Goal: Task Accomplishment & Management: Complete application form

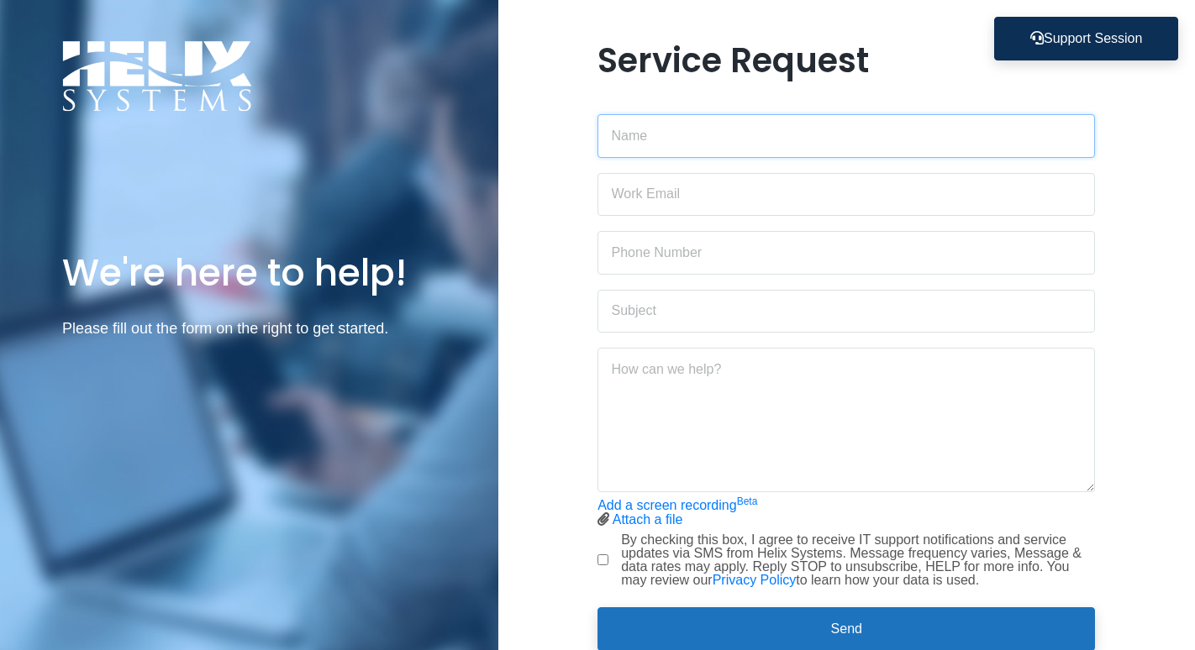
click at [687, 136] on input "text" at bounding box center [846, 136] width 497 height 44
type input "[PERSON_NAME]"
type input "[PERSON_NAME][EMAIL_ADDRESS][PERSON_NAME][DOMAIN_NAME]"
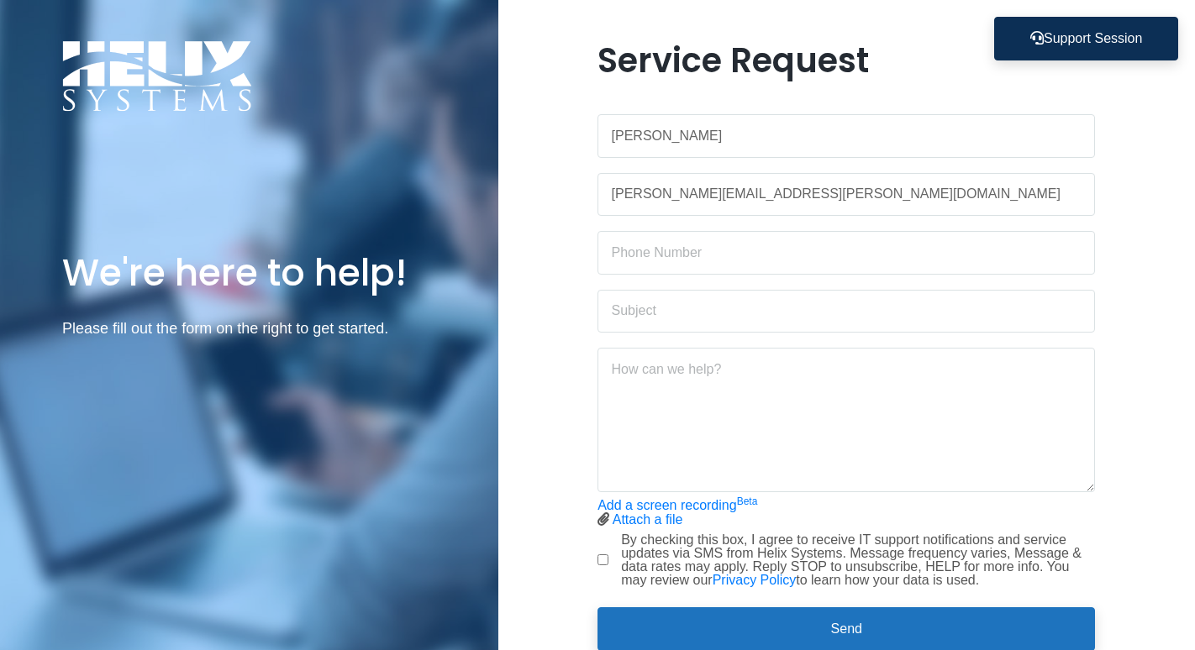
type input "2025315252"
click at [687, 316] on input "text" at bounding box center [846, 312] width 497 height 44
type input "Outlook"
drag, startPoint x: 719, startPoint y: 300, endPoint x: 501, endPoint y: 329, distance: 220.4
click at [501, 329] on div "Service Request [PERSON_NAME] [PERSON_NAME][EMAIL_ADDRESS][PERSON_NAME][DOMAIN_…" at bounding box center [847, 355] width 698 height 631
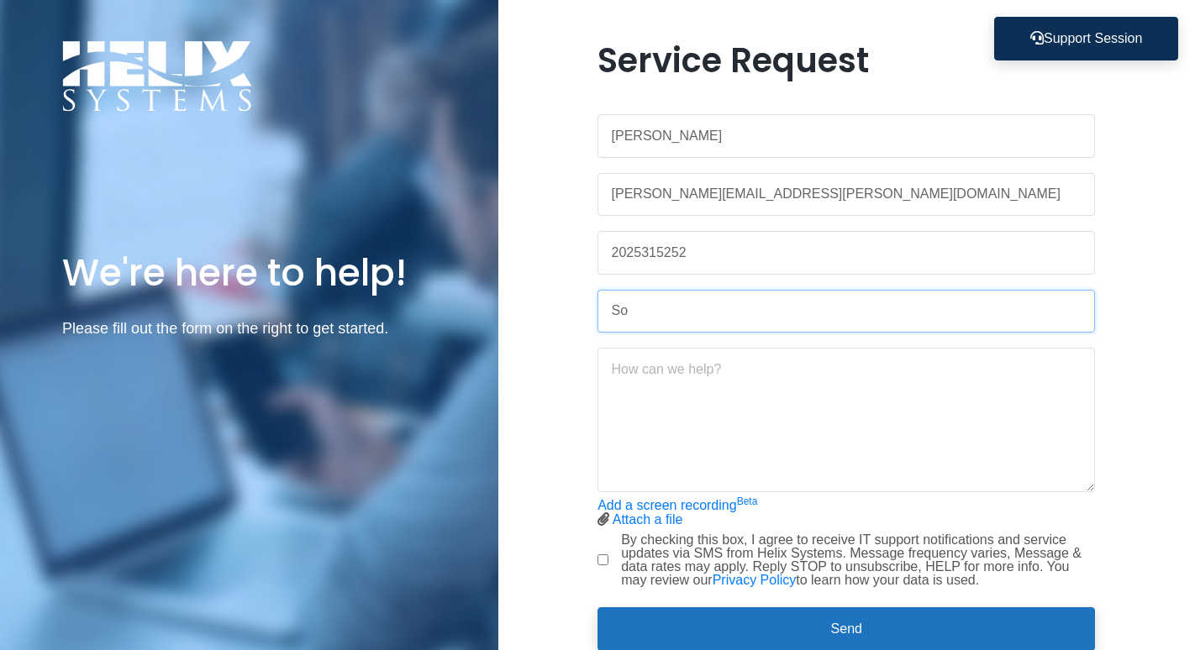
type input "S"
type input "Laptop Sound"
click at [648, 377] on textarea at bounding box center [846, 420] width 497 height 145
click at [719, 373] on textarea at bounding box center [846, 420] width 497 height 145
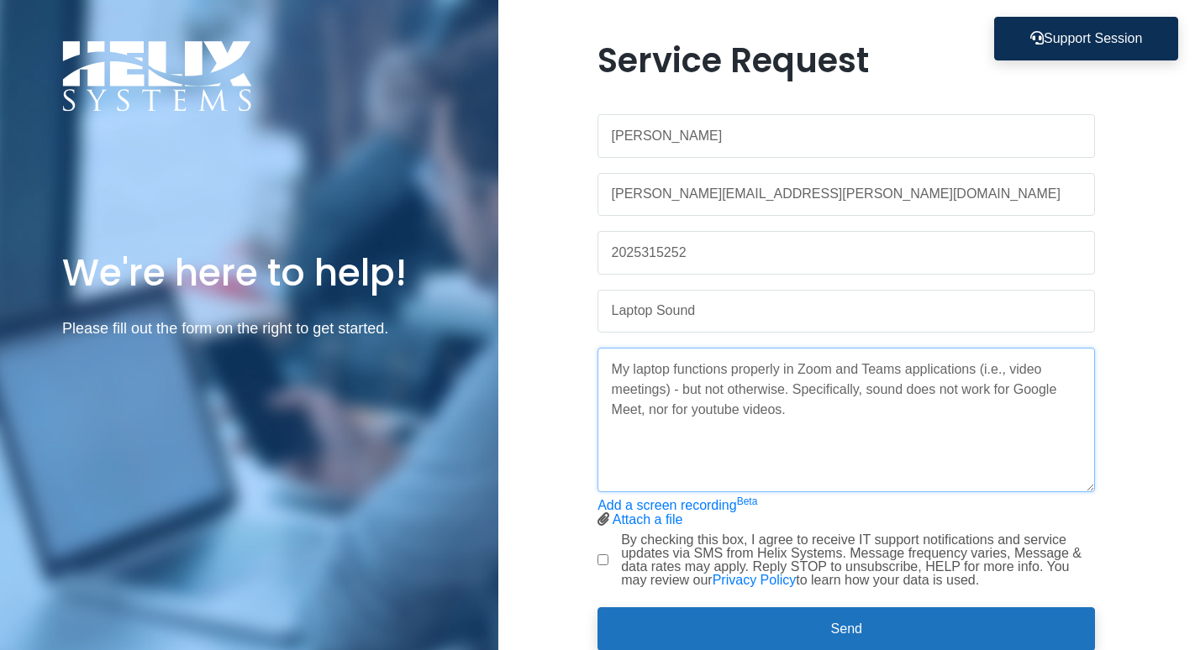
type textarea "My laptop functions properly in Zoom and Teams applications (i.e., video meetin…"
click at [608, 561] on input "By checking this box, I agree to receive IT support notifications and service u…" at bounding box center [603, 560] width 11 height 11
checkbox input "true"
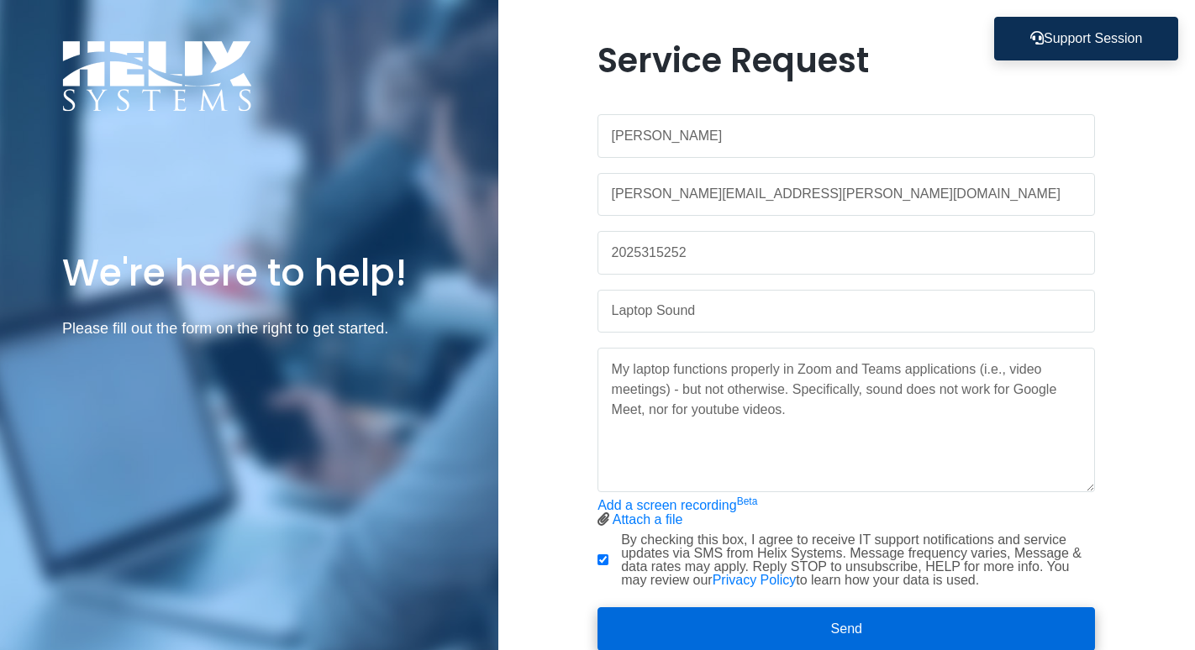
click at [890, 623] on button "Send" at bounding box center [846, 630] width 497 height 44
